Goal: Task Accomplishment & Management: Complete application form

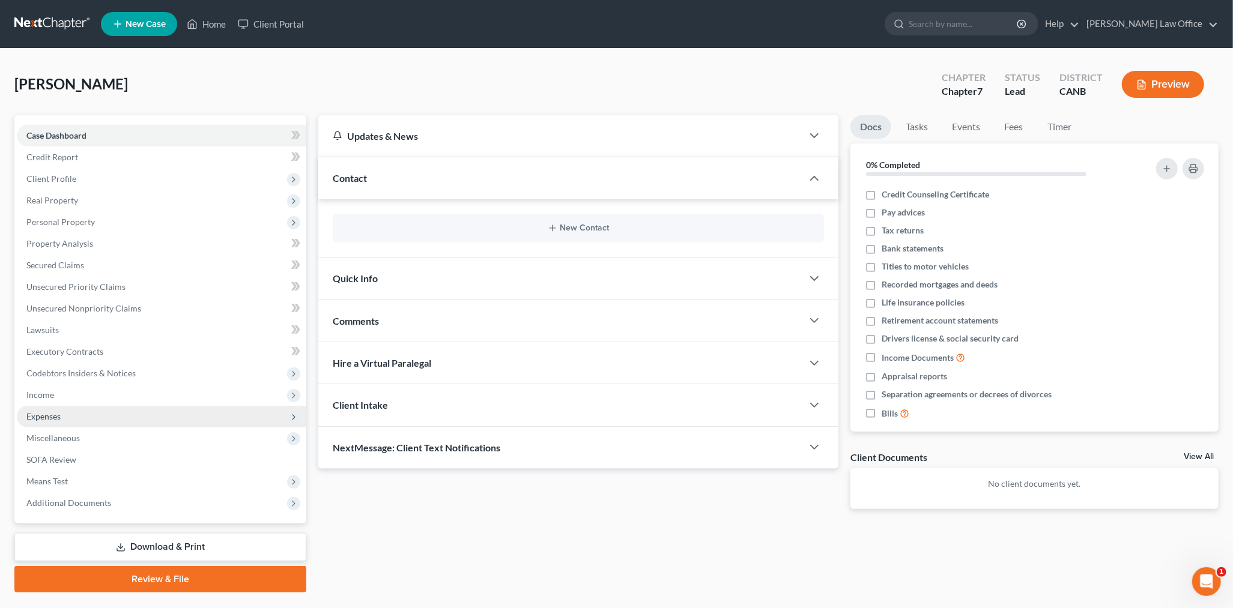
scroll to position [29, 0]
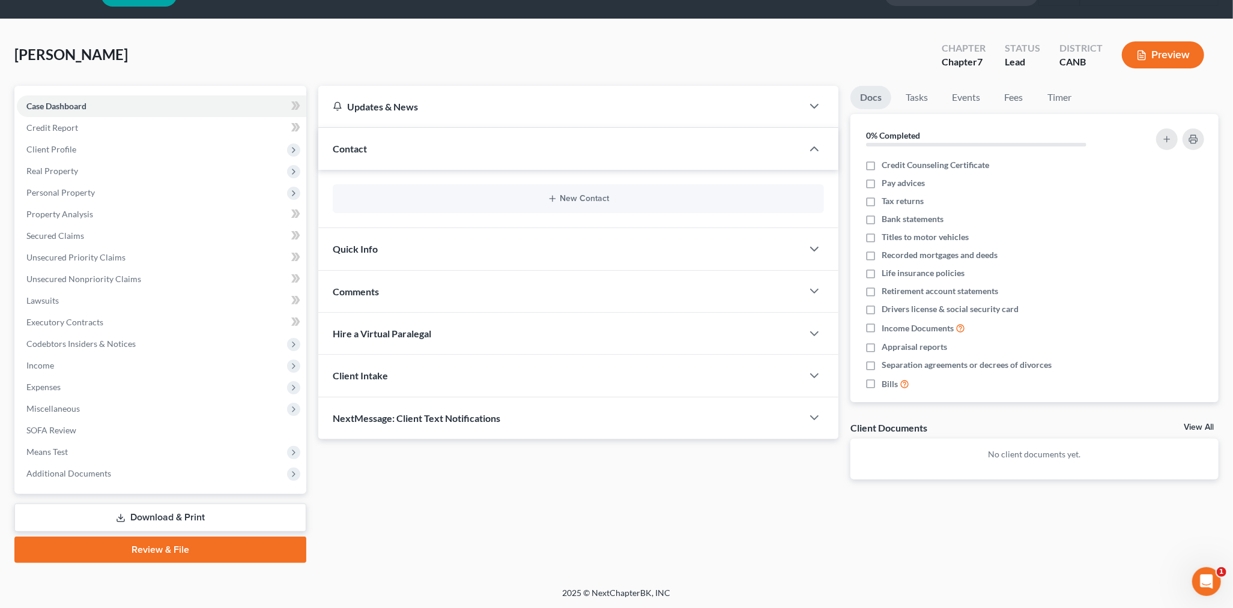
click at [184, 549] on link "Review & File" at bounding box center [160, 550] width 292 height 26
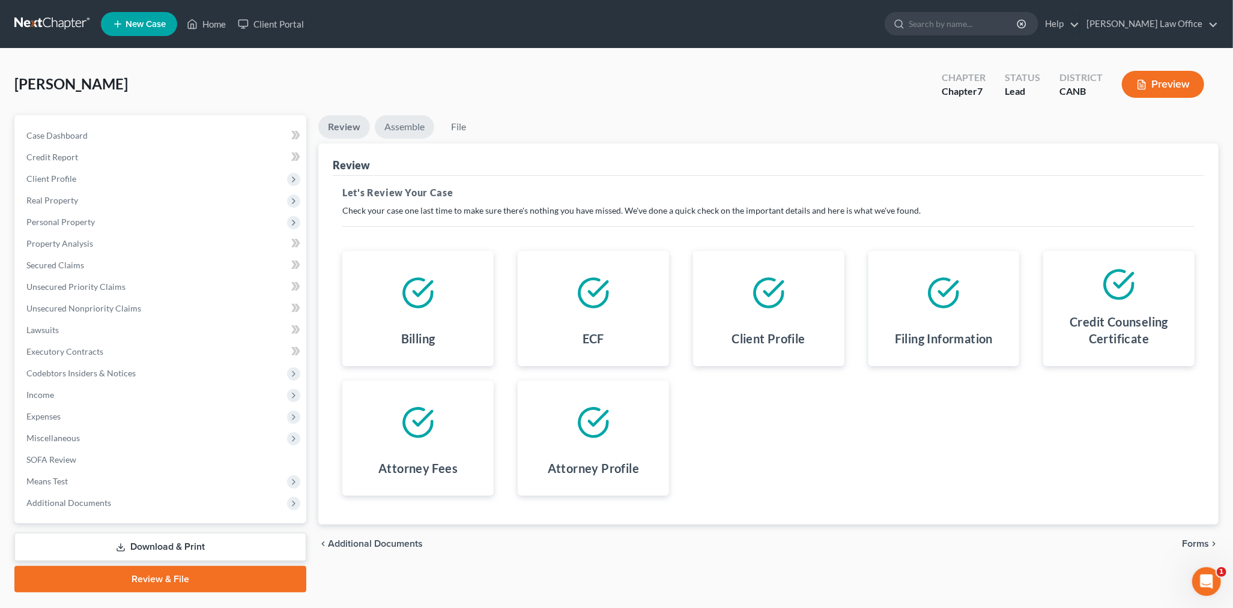
click at [411, 125] on link "Assemble" at bounding box center [404, 126] width 59 height 23
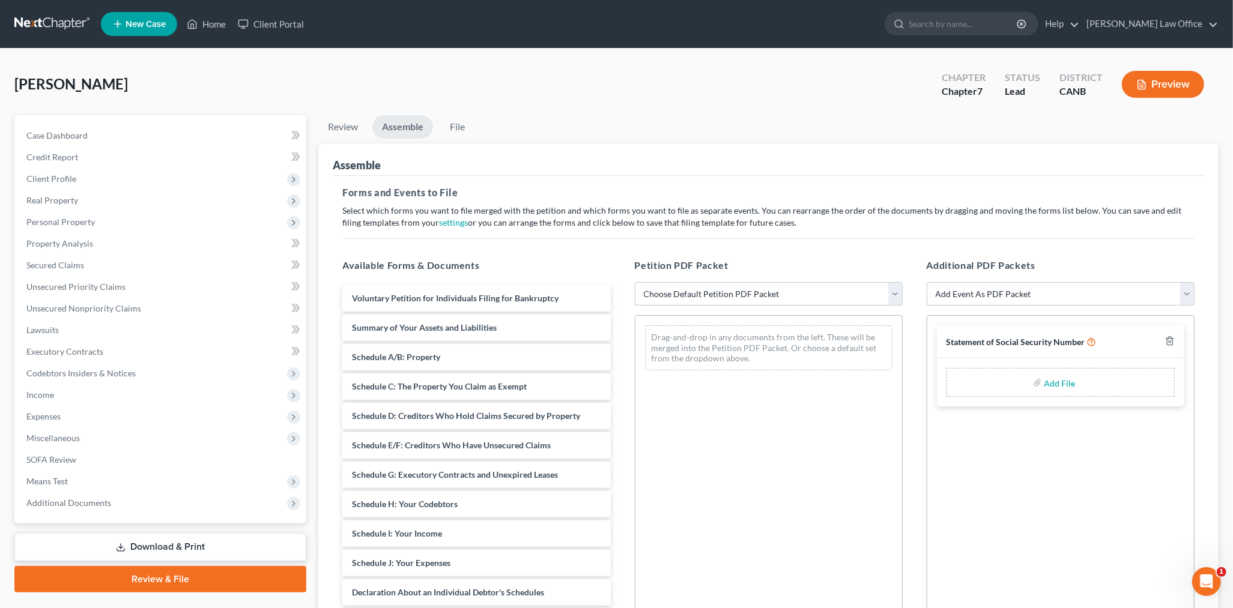
click at [697, 300] on select "Choose Default Petition PDF Packet Emergency Filing (Voluntary Petition and Cre…" at bounding box center [769, 294] width 268 height 24
select select "1"
click at [635, 282] on select "Choose Default Petition PDF Packet Emergency Filing (Voluntary Petition and Cre…" at bounding box center [769, 294] width 268 height 24
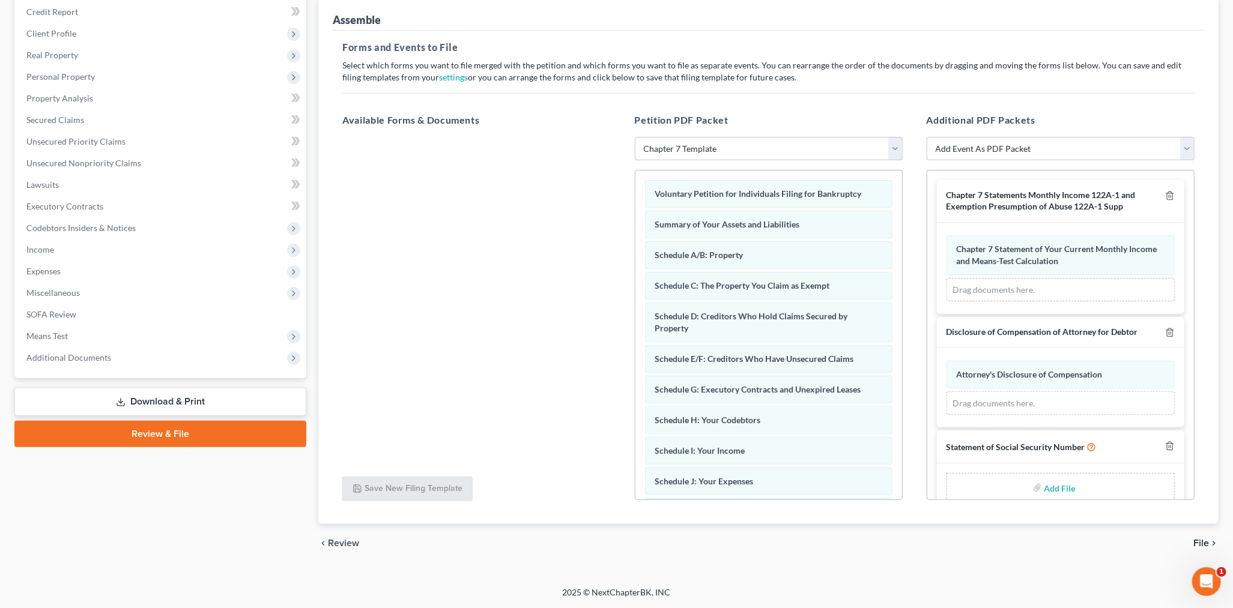
scroll to position [140, 0]
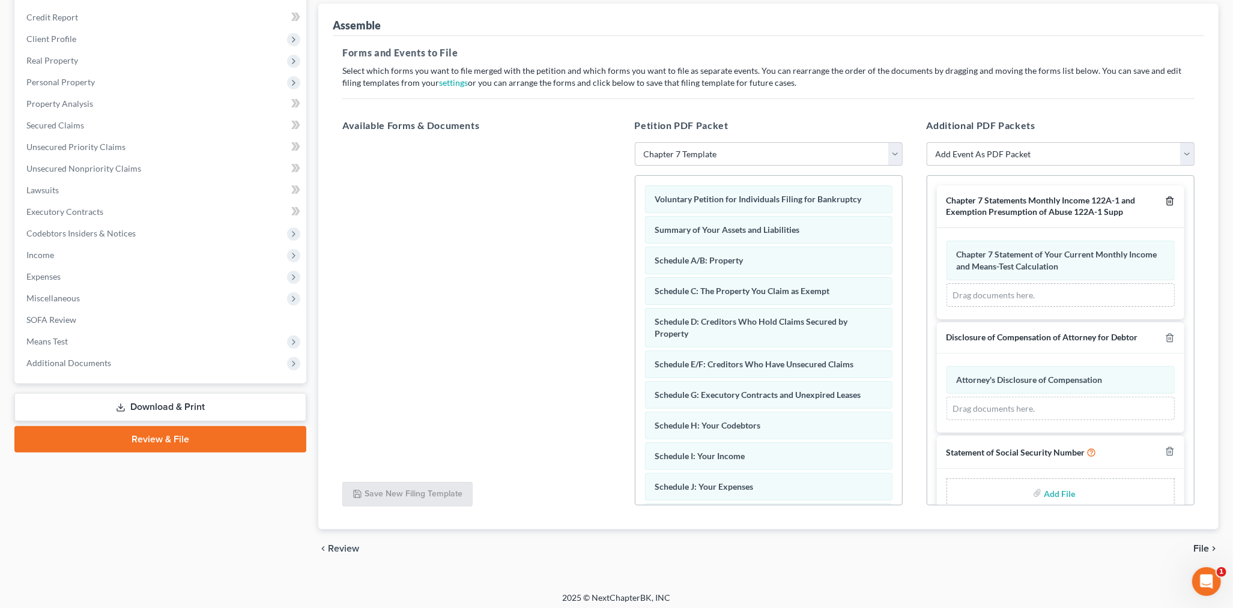
click at [1093, 201] on icon "button" at bounding box center [1170, 201] width 10 height 10
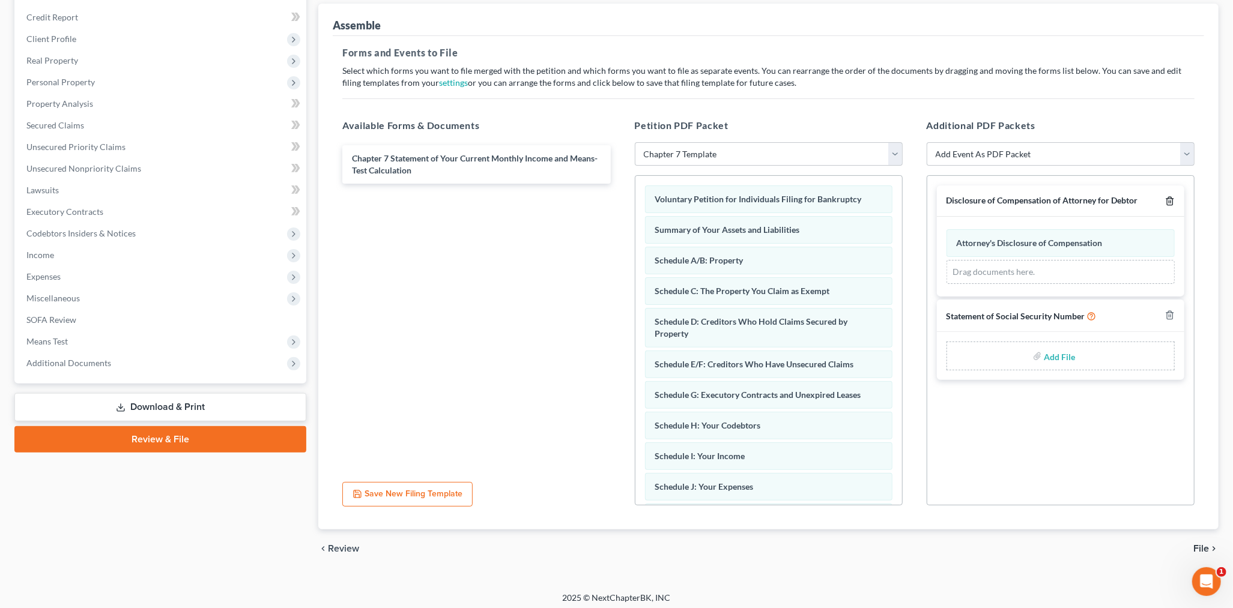
click at [1093, 201] on icon "button" at bounding box center [1170, 201] width 10 height 10
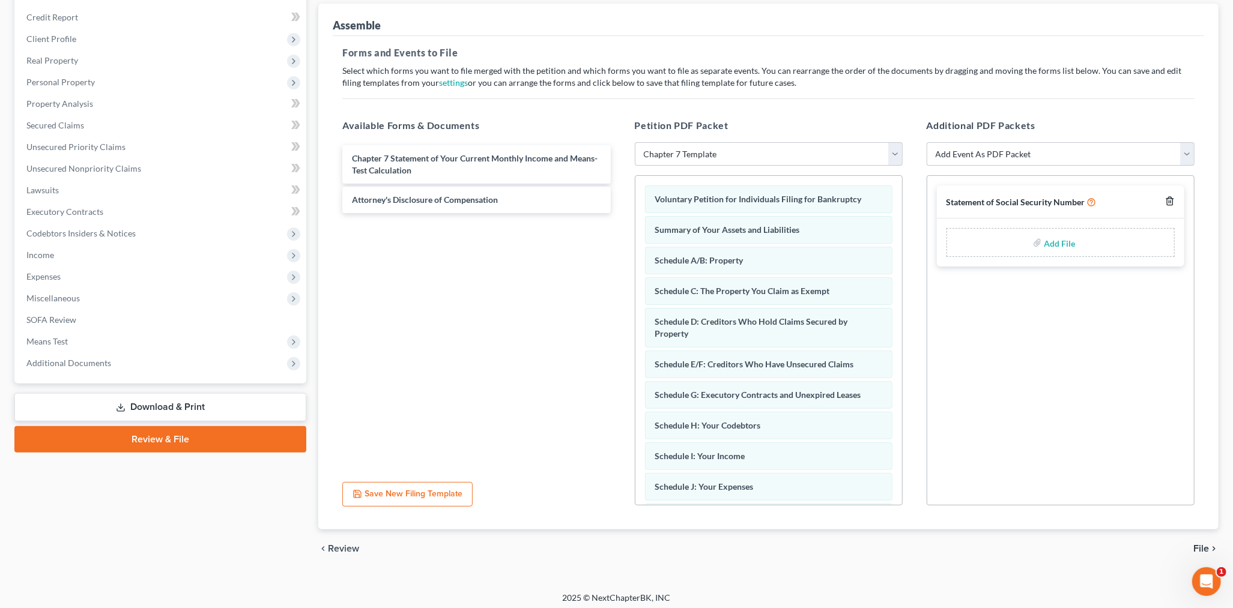
click at [1093, 201] on icon "button" at bounding box center [1170, 201] width 10 height 10
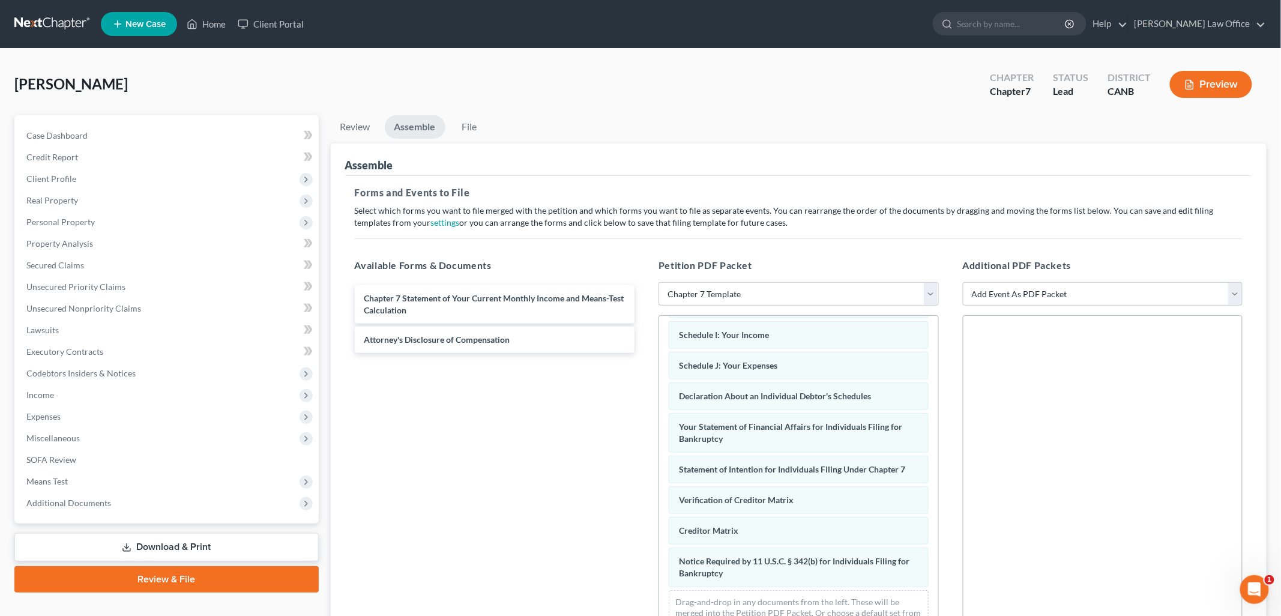
scroll to position [137, 0]
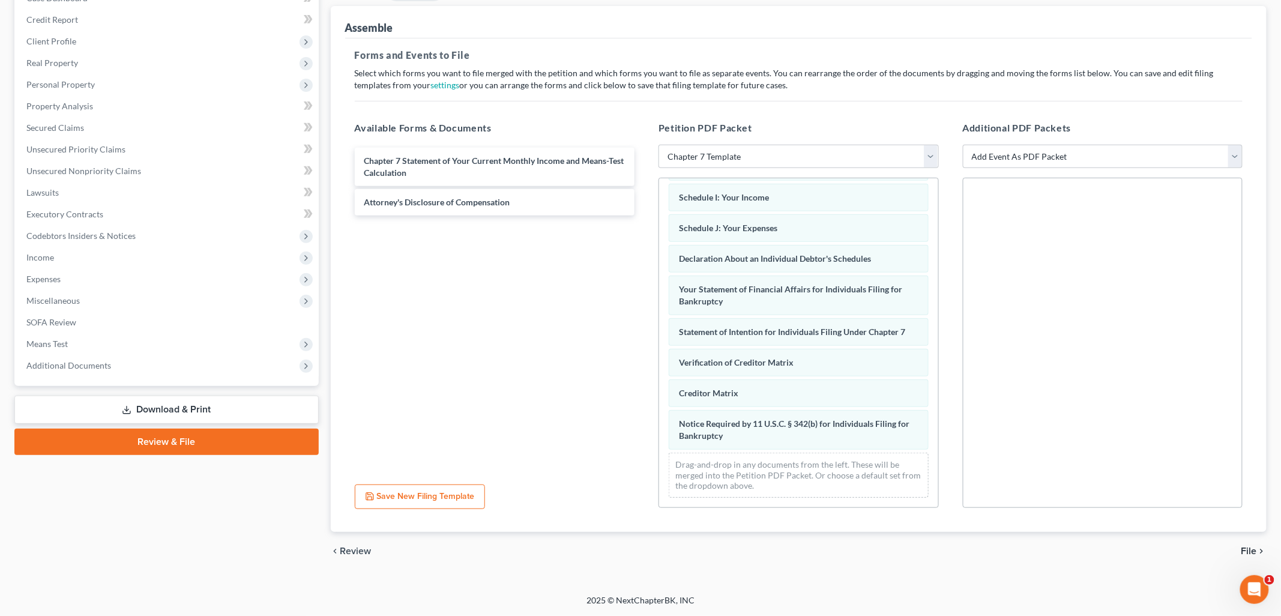
click at [1093, 551] on span "File" at bounding box center [1250, 551] width 16 height 10
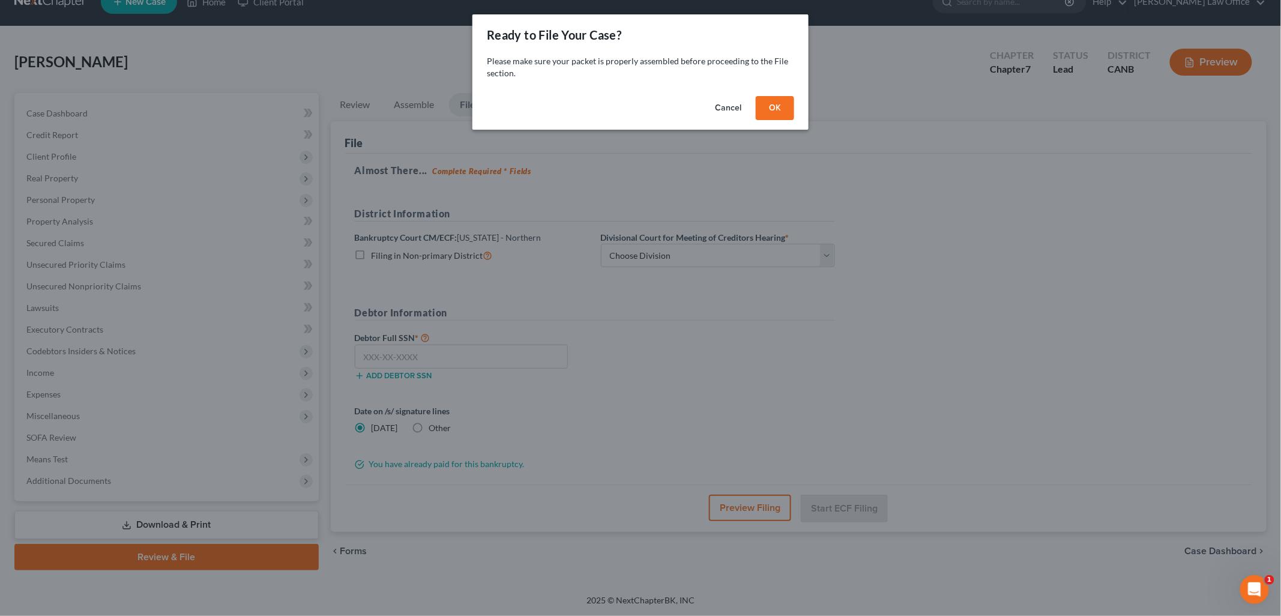
click at [724, 109] on button "Cancel" at bounding box center [728, 108] width 46 height 24
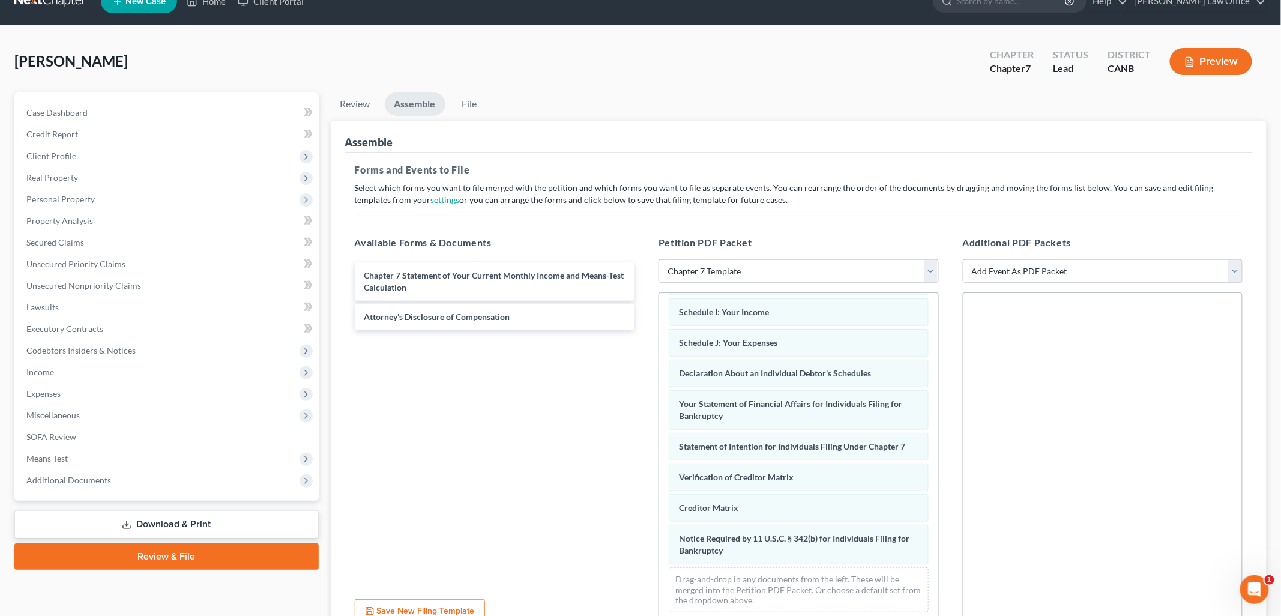
scroll to position [137, 0]
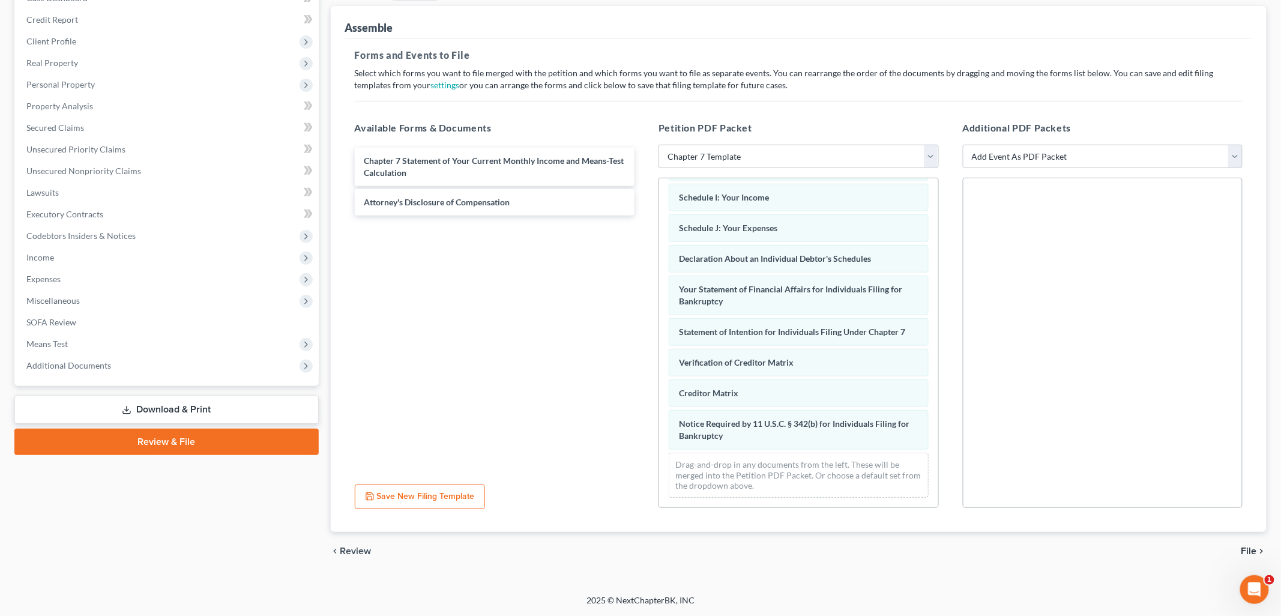
click at [1093, 555] on span "File" at bounding box center [1250, 551] width 16 height 10
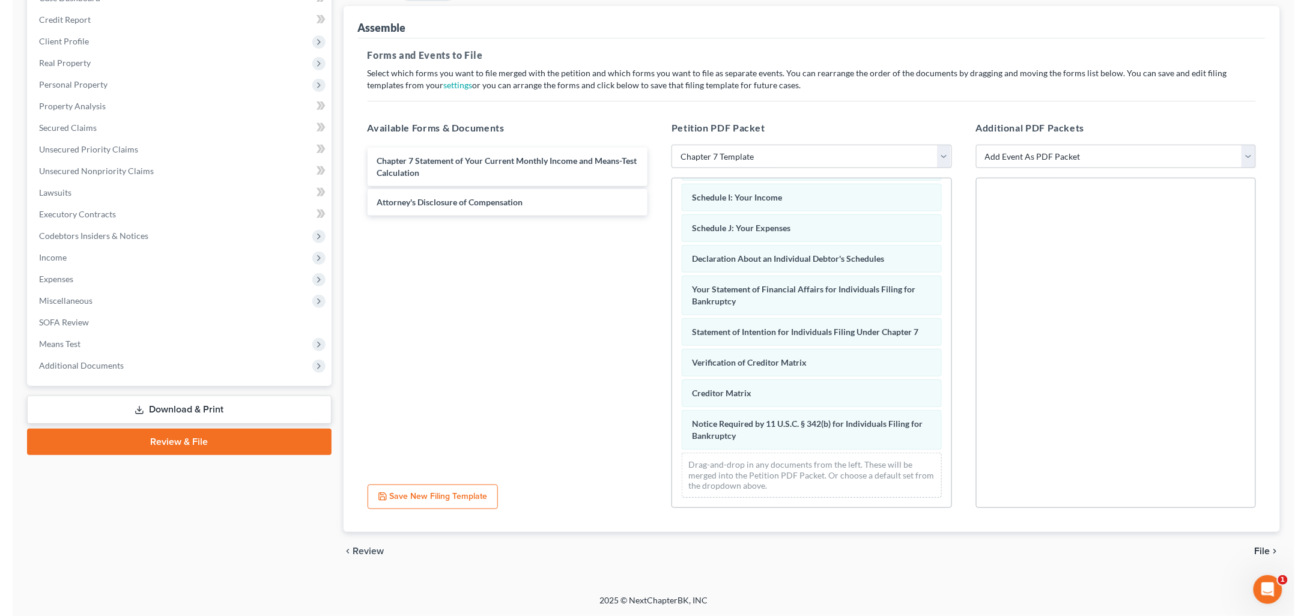
scroll to position [23, 0]
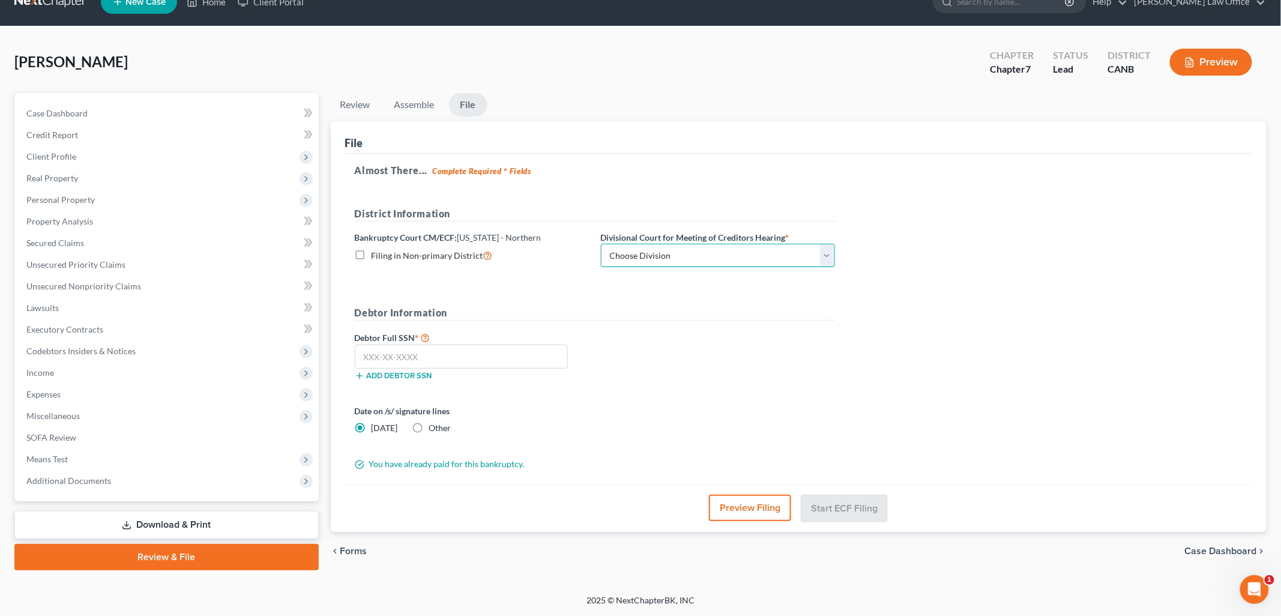
click at [675, 254] on select "Choose Division [GEOGRAPHIC_DATA] [GEOGRAPHIC_DATA] [GEOGRAPHIC_DATA][PERSON_NA…" at bounding box center [718, 256] width 234 height 24
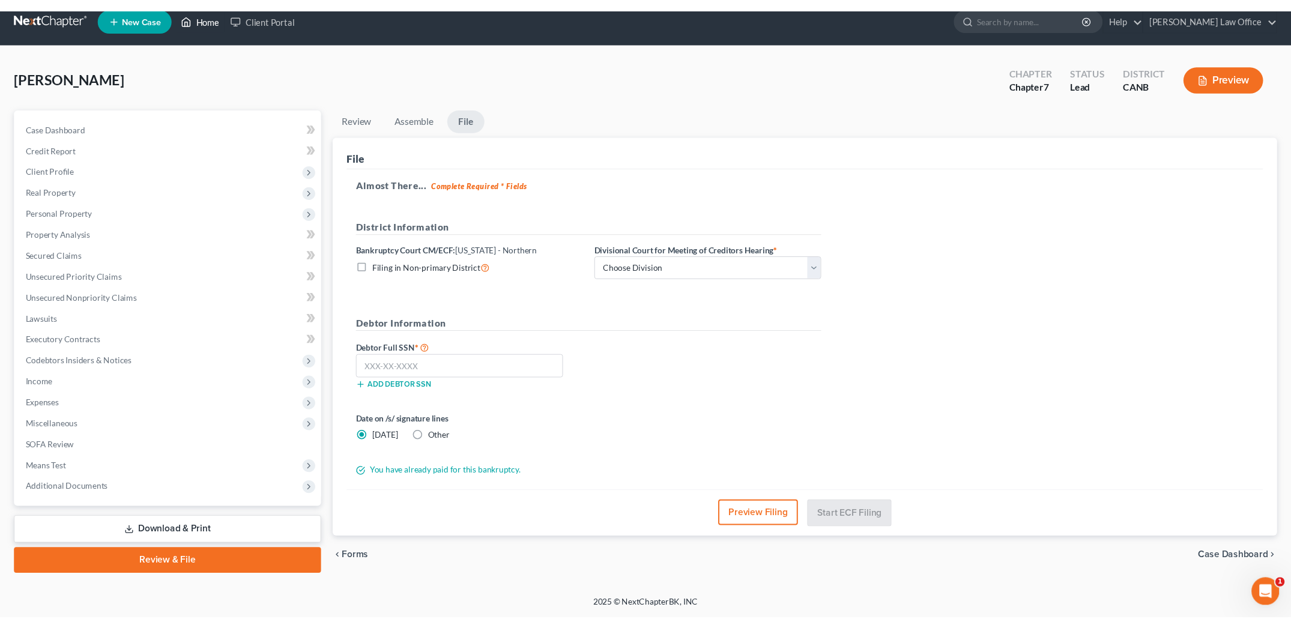
scroll to position [0, 0]
